Goal: Communication & Community: Answer question/provide support

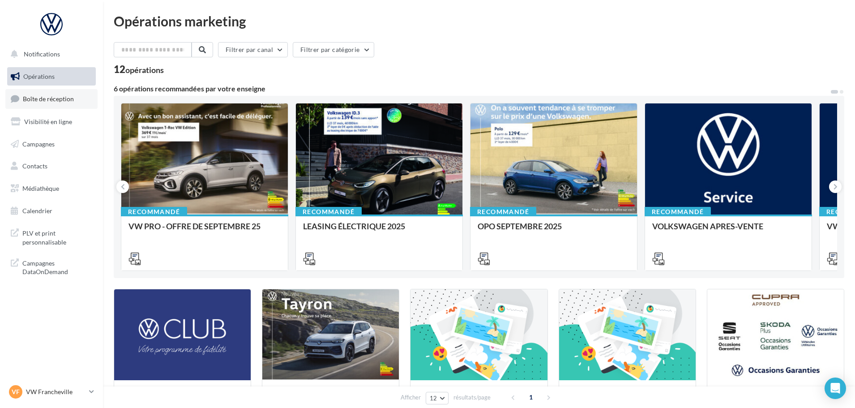
click at [54, 102] on span "Boîte de réception" at bounding box center [48, 99] width 51 height 8
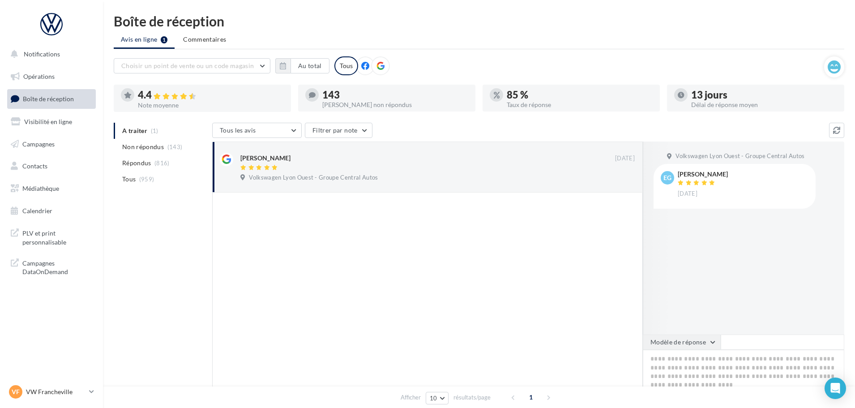
click at [668, 335] on button "Modèle de réponse" at bounding box center [682, 341] width 78 height 15
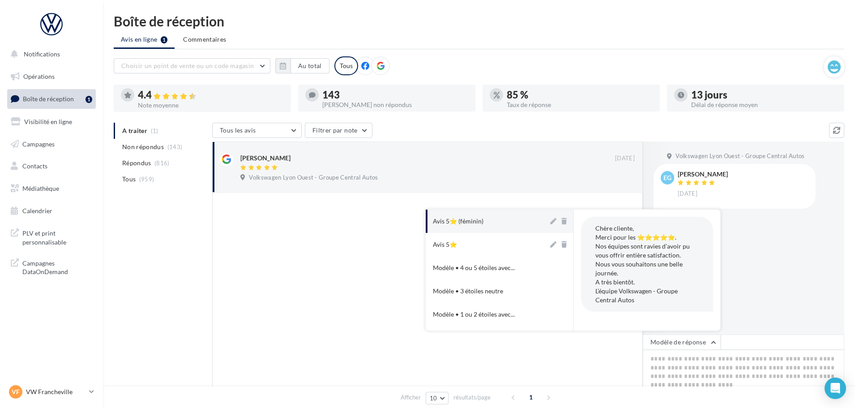
click at [466, 225] on div "Avis 5⭐ (féminin)" at bounding box center [458, 221] width 51 height 9
type textarea "**********"
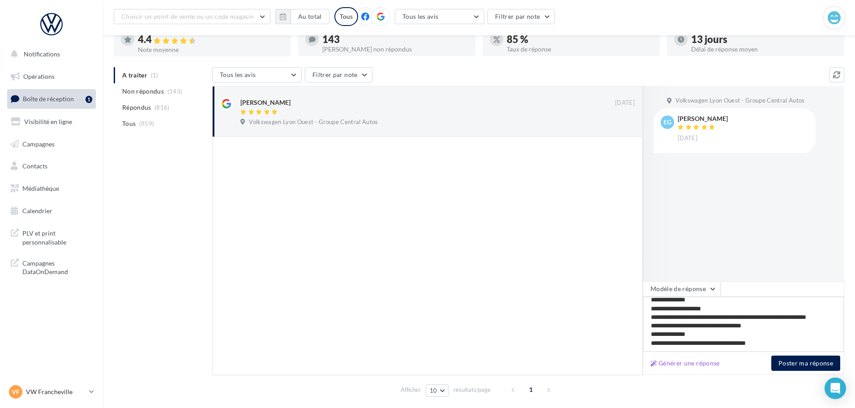
scroll to position [84, 0]
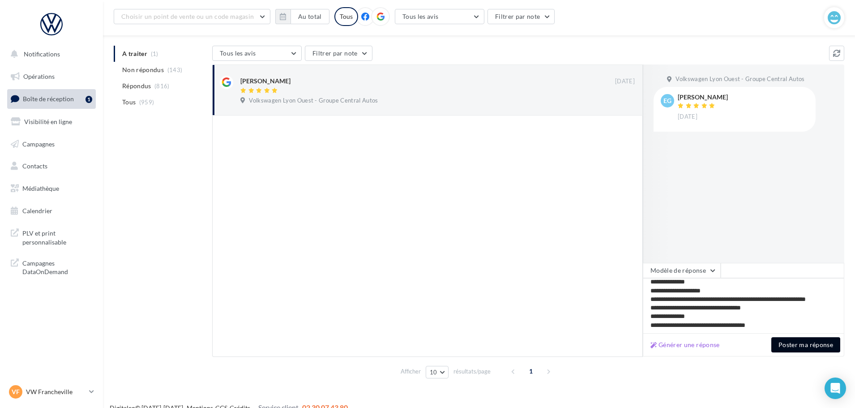
click at [805, 345] on button "Poster ma réponse" at bounding box center [805, 344] width 69 height 15
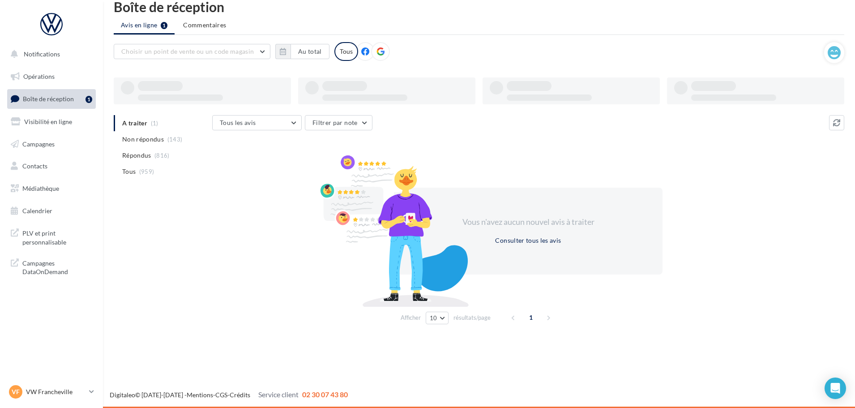
scroll to position [14, 0]
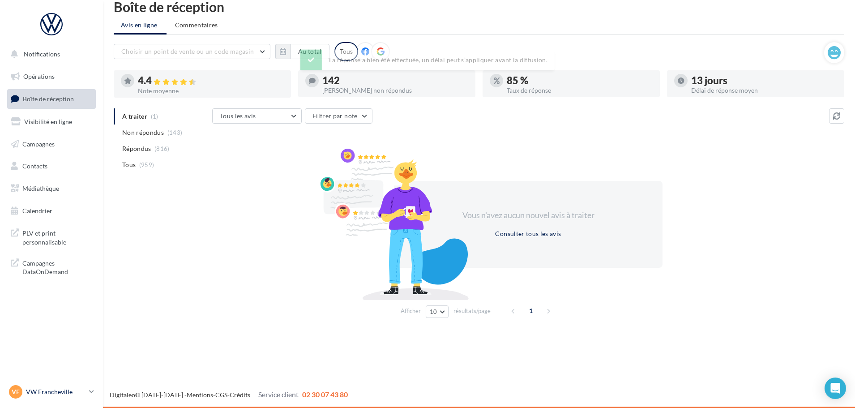
click at [49, 387] on p "VW Francheville" at bounding box center [56, 391] width 60 height 9
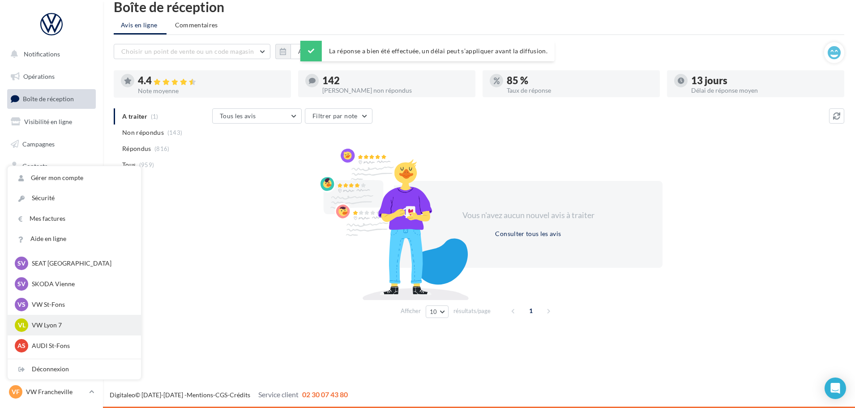
scroll to position [89, 0]
click at [83, 322] on p "AUDI St-Fons" at bounding box center [81, 320] width 98 height 9
